Goal: Task Accomplishment & Management: Use online tool/utility

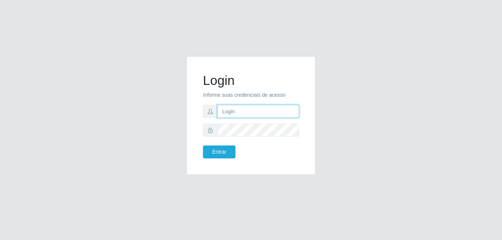
type input "bianor@bemais"
drag, startPoint x: 274, startPoint y: 112, endPoint x: 209, endPoint y: 106, distance: 65.7
click at [209, 106] on div "bianor@bemais" at bounding box center [251, 111] width 96 height 13
type input "andressa@bemais"
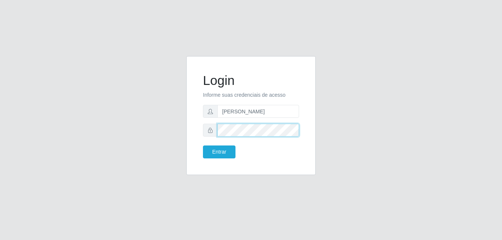
click at [202, 128] on div "Login Informe suas credenciais de acesso andressa@bemais Entrar" at bounding box center [251, 115] width 111 height 101
click at [203, 146] on button "Entrar" at bounding box center [219, 152] width 33 height 13
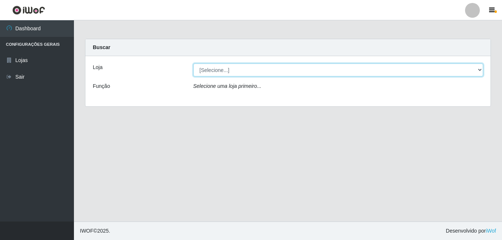
click at [269, 76] on select "[Selecione...] [PERSON_NAME]" at bounding box center [338, 70] width 290 height 13
select select "230"
click at [193, 64] on select "[Selecione...] [PERSON_NAME]" at bounding box center [338, 70] width 290 height 13
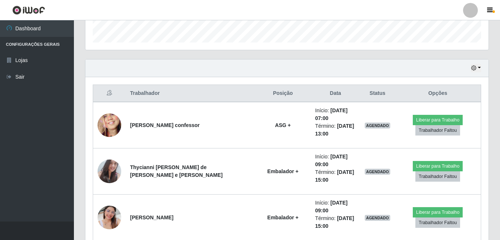
scroll to position [259, 0]
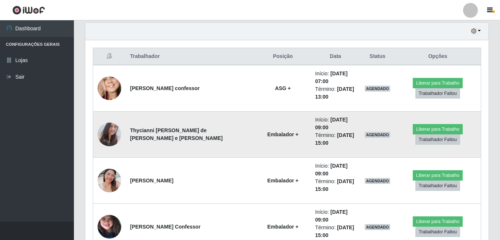
click at [114, 128] on img at bounding box center [110, 135] width 24 height 32
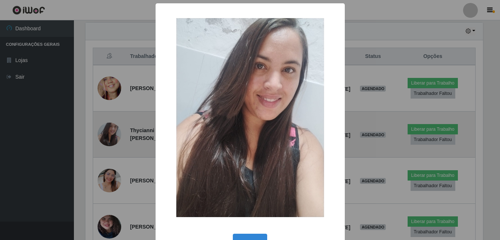
scroll to position [153, 400]
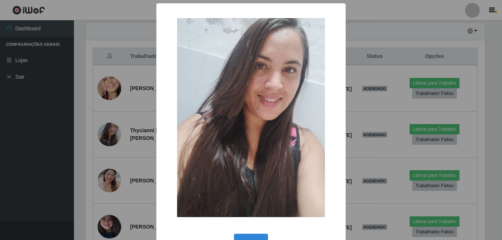
click at [106, 136] on div "× OK Cancel" at bounding box center [251, 120] width 502 height 240
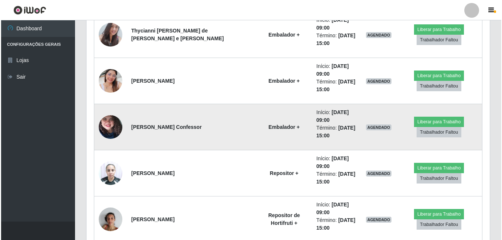
scroll to position [407, 0]
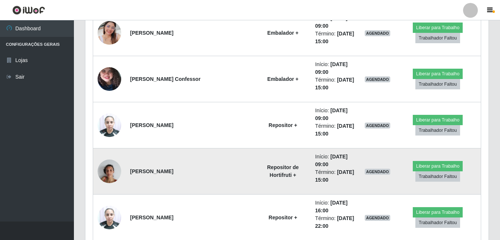
click at [111, 170] on img at bounding box center [110, 171] width 24 height 31
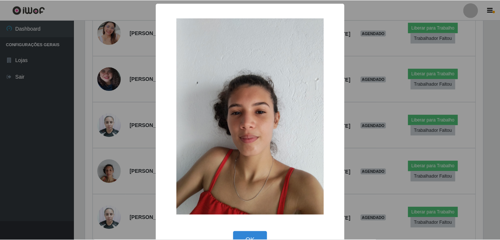
scroll to position [153, 400]
click at [90, 159] on div "× OK Cancel" at bounding box center [251, 120] width 502 height 240
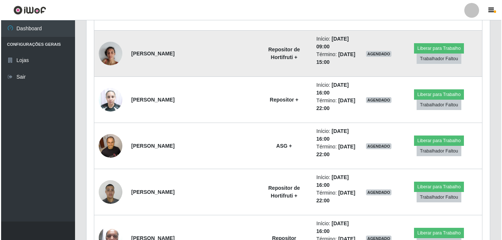
scroll to position [555, 0]
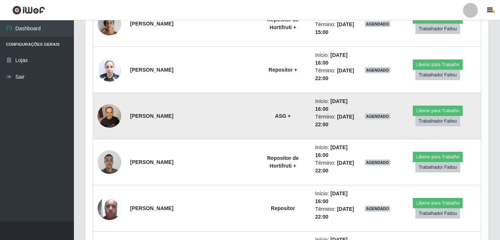
click at [107, 125] on img at bounding box center [110, 115] width 24 height 31
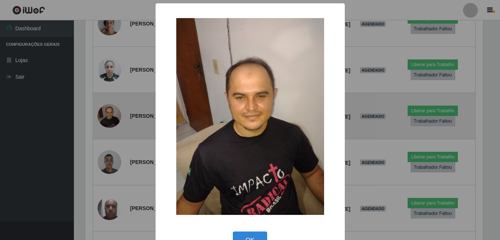
scroll to position [153, 400]
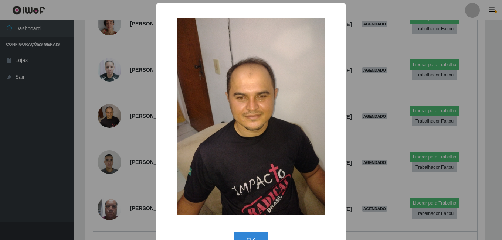
click at [91, 148] on div "× OK Cancel" at bounding box center [251, 120] width 502 height 240
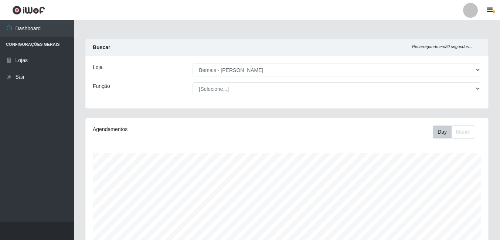
scroll to position [148, 0]
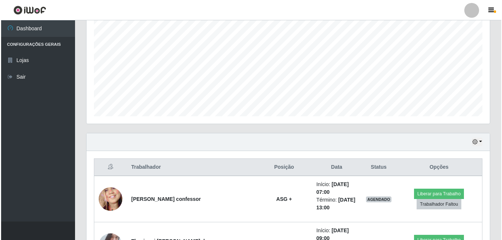
scroll to position [222, 0]
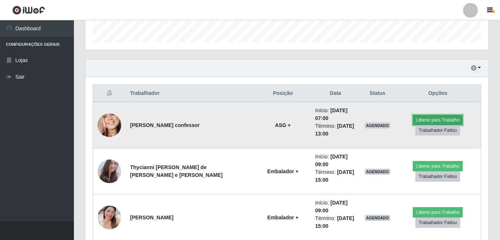
click at [438, 118] on button "Liberar para Trabalho" at bounding box center [438, 120] width 50 height 10
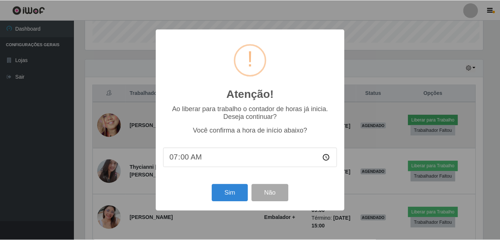
scroll to position [153, 400]
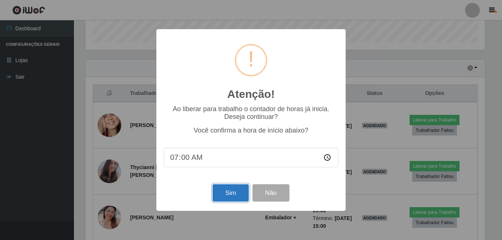
click at [229, 197] on button "Sim" at bounding box center [231, 192] width 36 height 17
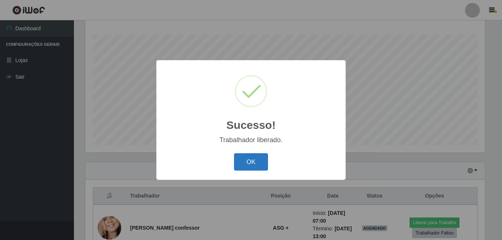
click at [260, 159] on button "OK" at bounding box center [251, 161] width 34 height 17
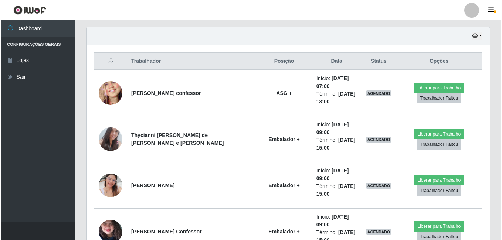
scroll to position [267, 0]
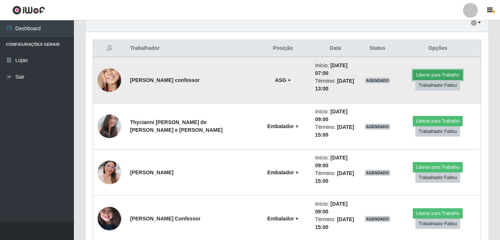
click at [446, 75] on button "Liberar para Trabalho" at bounding box center [438, 75] width 50 height 10
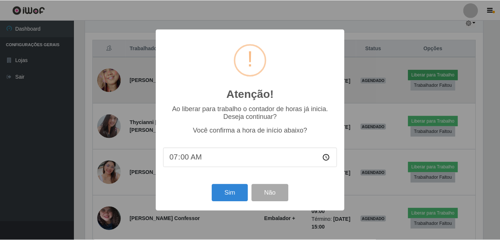
scroll to position [153, 400]
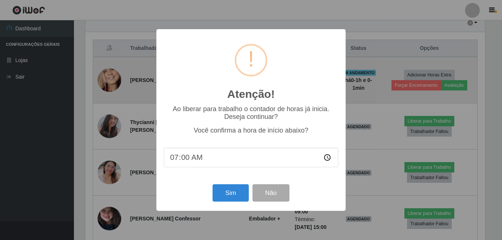
click at [377, 44] on div "Atenção! × Ao liberar para trabalho o contador de horas já inicia. Deseja conti…" at bounding box center [251, 120] width 502 height 240
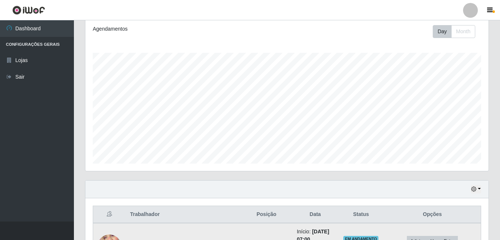
scroll to position [45, 0]
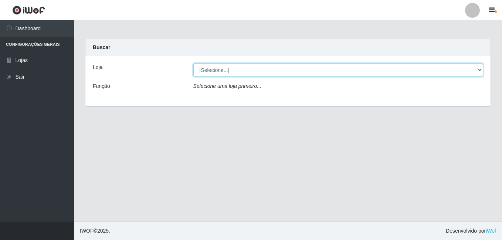
click at [224, 76] on select "[Selecione...] [PERSON_NAME]" at bounding box center [338, 70] width 290 height 13
select select "230"
click at [193, 64] on select "[Selecione...] [PERSON_NAME]" at bounding box center [338, 70] width 290 height 13
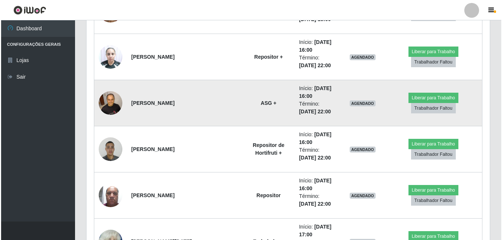
scroll to position [555, 0]
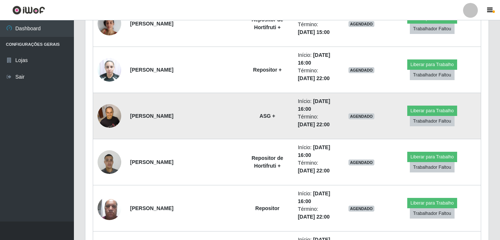
click at [109, 113] on img at bounding box center [110, 115] width 24 height 31
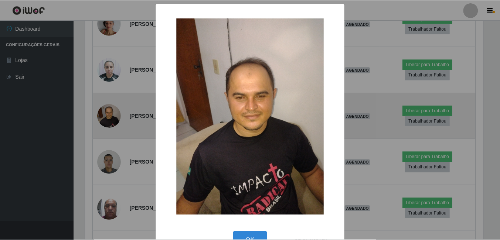
scroll to position [153, 400]
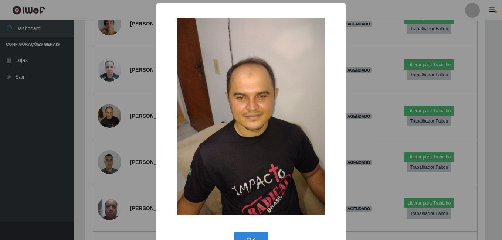
click at [88, 138] on div "× OK Cancel" at bounding box center [251, 120] width 502 height 240
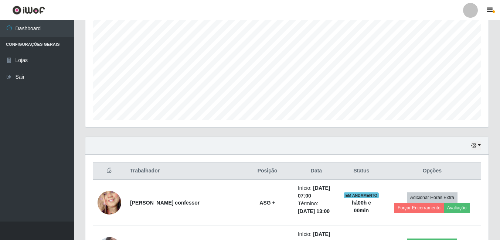
scroll to position [185, 0]
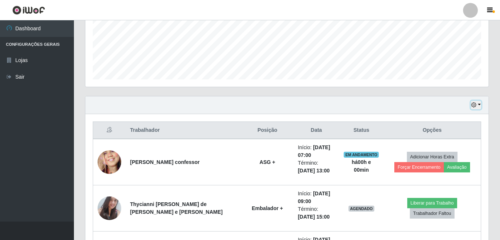
click at [481, 108] on button "button" at bounding box center [476, 105] width 10 height 9
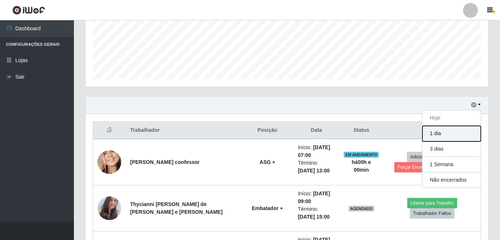
click at [444, 138] on button "1 dia" at bounding box center [452, 134] width 58 height 16
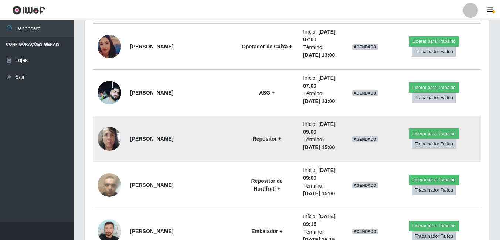
scroll to position [998, 0]
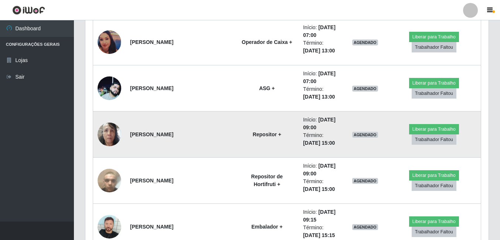
click at [104, 130] on img at bounding box center [110, 134] width 24 height 31
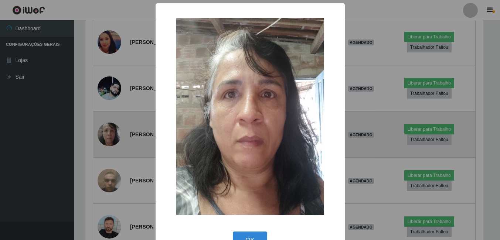
scroll to position [153, 400]
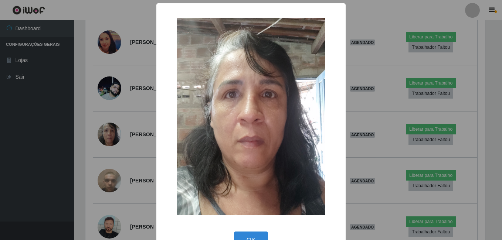
click at [97, 135] on div "× OK Cancel" at bounding box center [251, 120] width 502 height 240
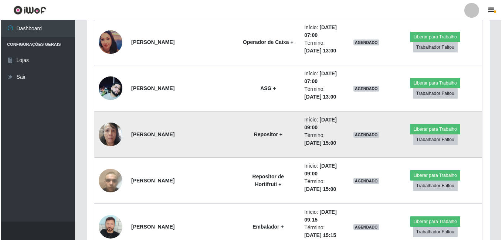
scroll to position [1035, 0]
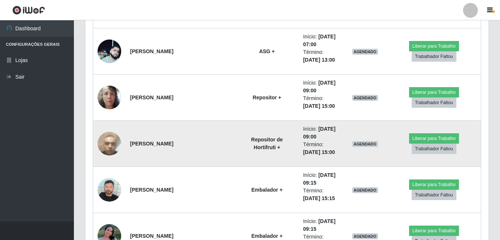
click at [117, 141] on img at bounding box center [110, 144] width 24 height 42
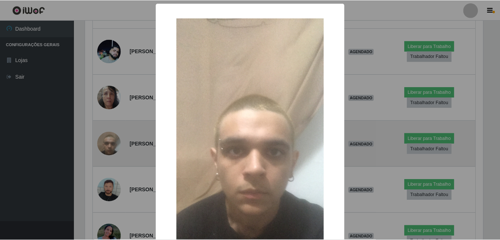
scroll to position [153, 400]
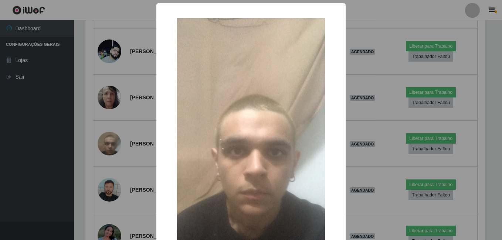
click at [94, 156] on div "× OK Cancel" at bounding box center [251, 120] width 502 height 240
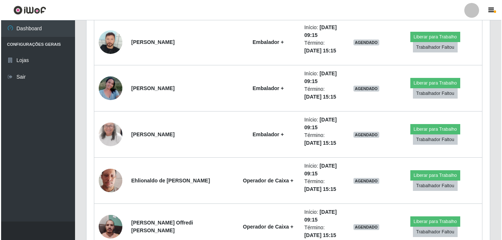
scroll to position [1220, 0]
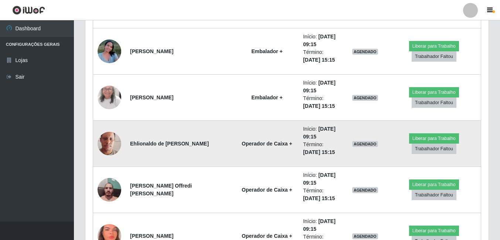
click at [107, 149] on img at bounding box center [110, 144] width 24 height 42
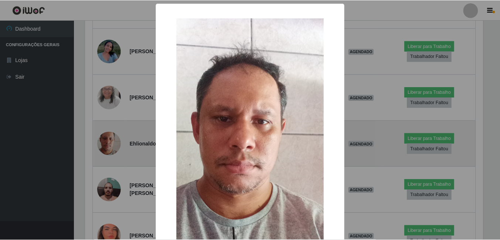
scroll to position [153, 400]
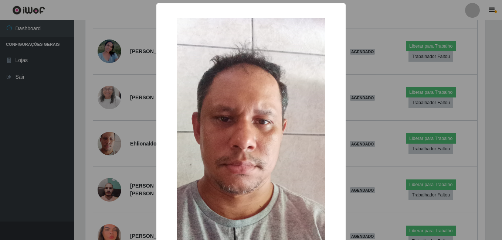
click at [89, 161] on div "× OK Cancel" at bounding box center [251, 120] width 502 height 240
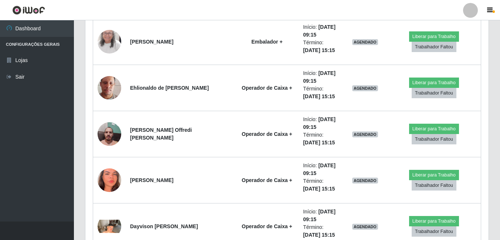
scroll to position [0, 0]
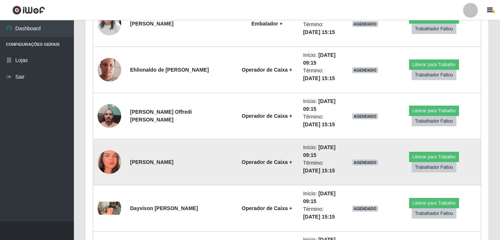
click at [105, 158] on img at bounding box center [110, 162] width 24 height 51
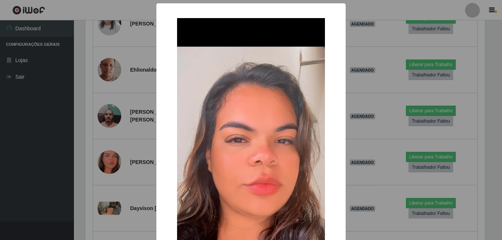
click at [94, 165] on div "× OK Cancel" at bounding box center [251, 120] width 502 height 240
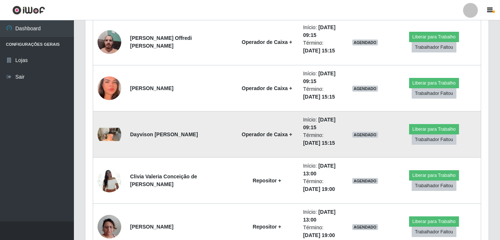
click at [111, 141] on img at bounding box center [110, 134] width 24 height 13
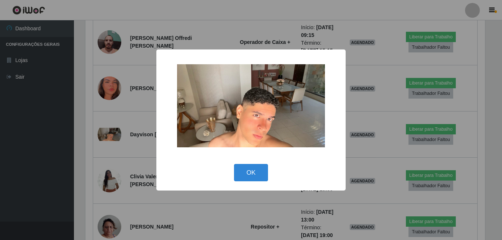
click at [98, 151] on div "× OK Cancel" at bounding box center [251, 120] width 502 height 240
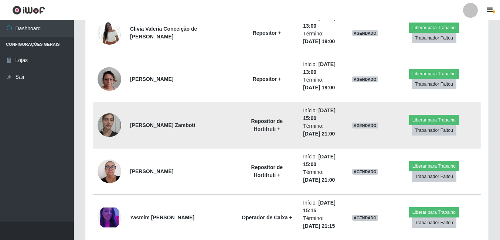
click at [112, 126] on img at bounding box center [110, 124] width 24 height 31
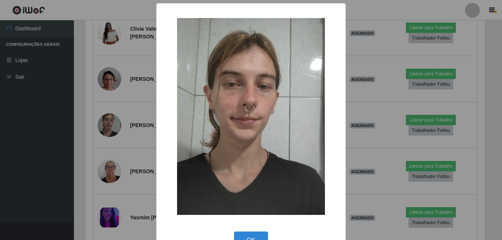
click at [93, 140] on div "× OK Cancel" at bounding box center [251, 120] width 502 height 240
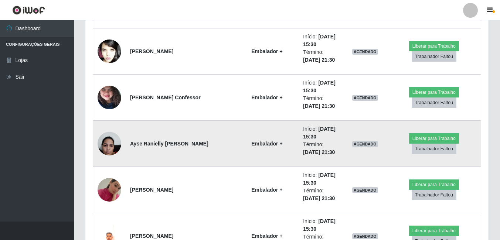
click at [112, 139] on img at bounding box center [110, 143] width 24 height 31
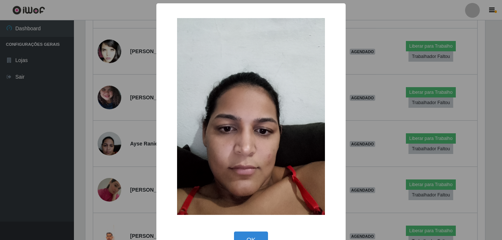
click at [91, 148] on div "× OK Cancel" at bounding box center [251, 120] width 502 height 240
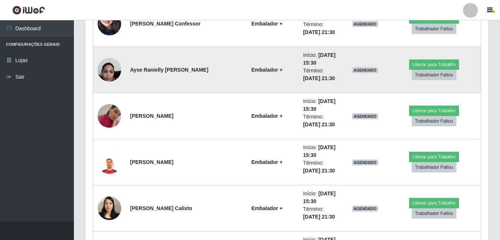
click at [108, 75] on img at bounding box center [110, 69] width 24 height 31
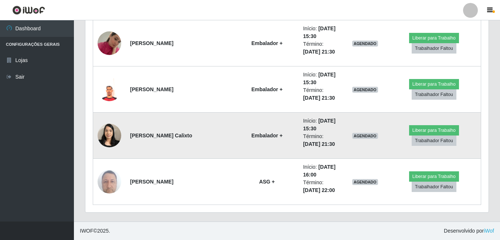
click at [122, 139] on td at bounding box center [109, 136] width 33 height 46
click at [111, 139] on img at bounding box center [110, 135] width 24 height 31
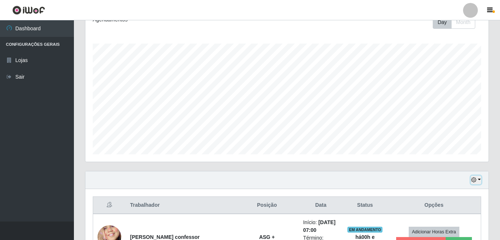
click at [477, 176] on button "button" at bounding box center [476, 180] width 10 height 9
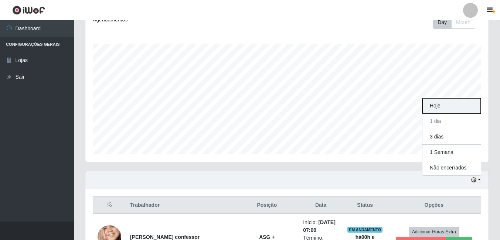
click at [451, 106] on button "Hoje" at bounding box center [452, 106] width 58 height 16
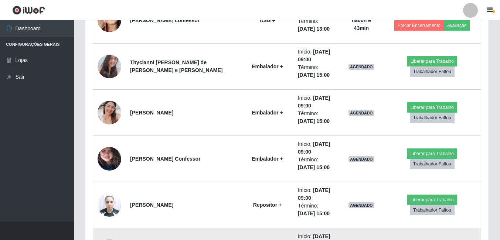
scroll to position [332, 0]
